Goal: Book appointment/travel/reservation

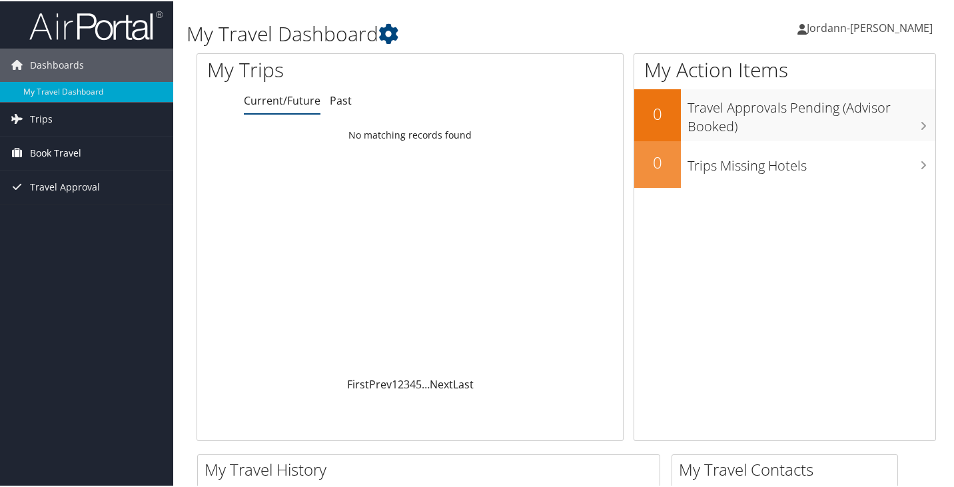
click at [99, 151] on link "Book Travel" at bounding box center [86, 151] width 173 height 33
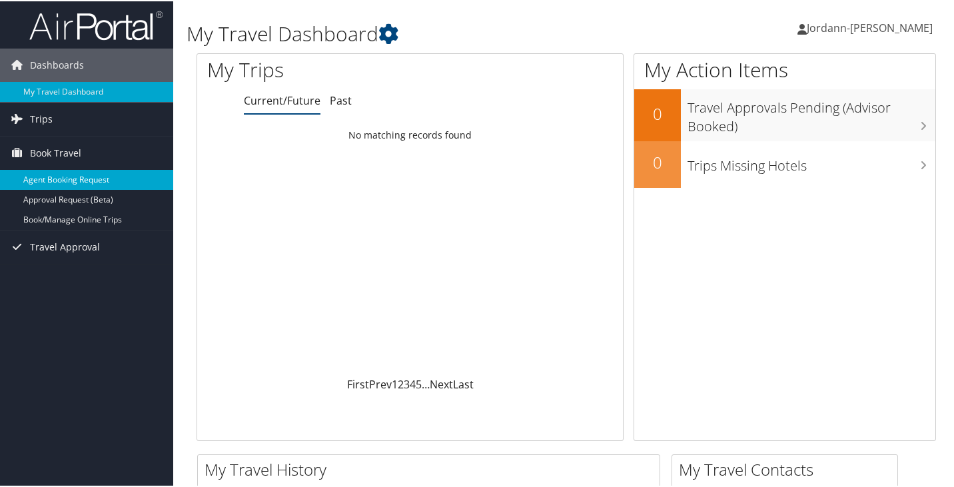
click at [111, 180] on link "Agent Booking Request" at bounding box center [86, 178] width 173 height 20
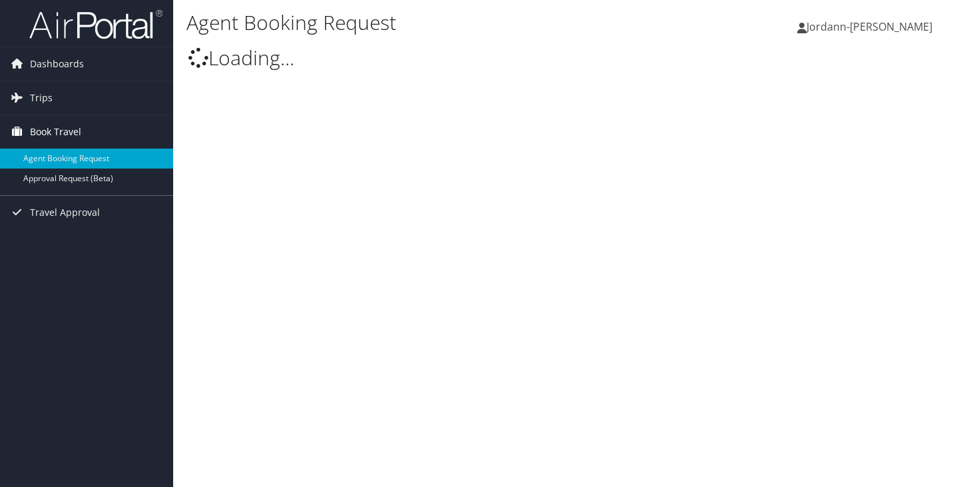
type input "Jordann-Mishael Lewis"
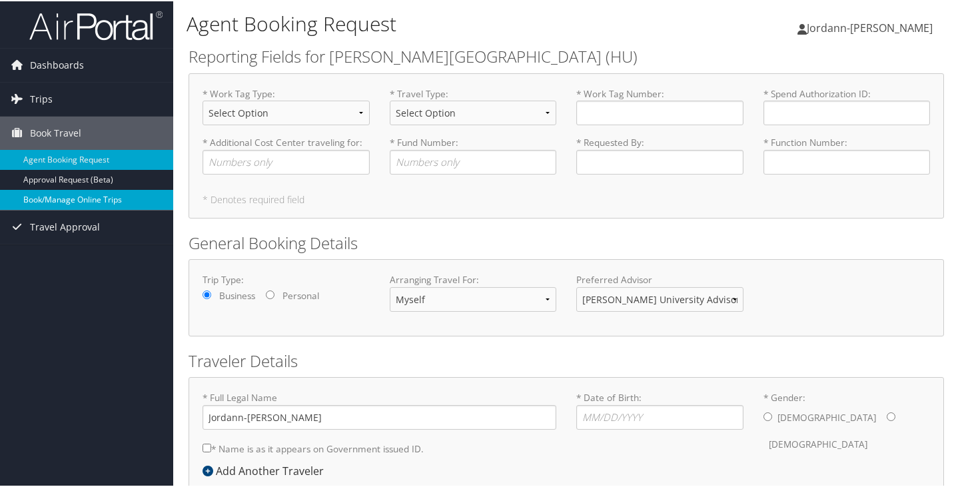
click at [68, 192] on link "Book/Manage Online Trips" at bounding box center [86, 198] width 173 height 20
